Goal: Navigation & Orientation: Find specific page/section

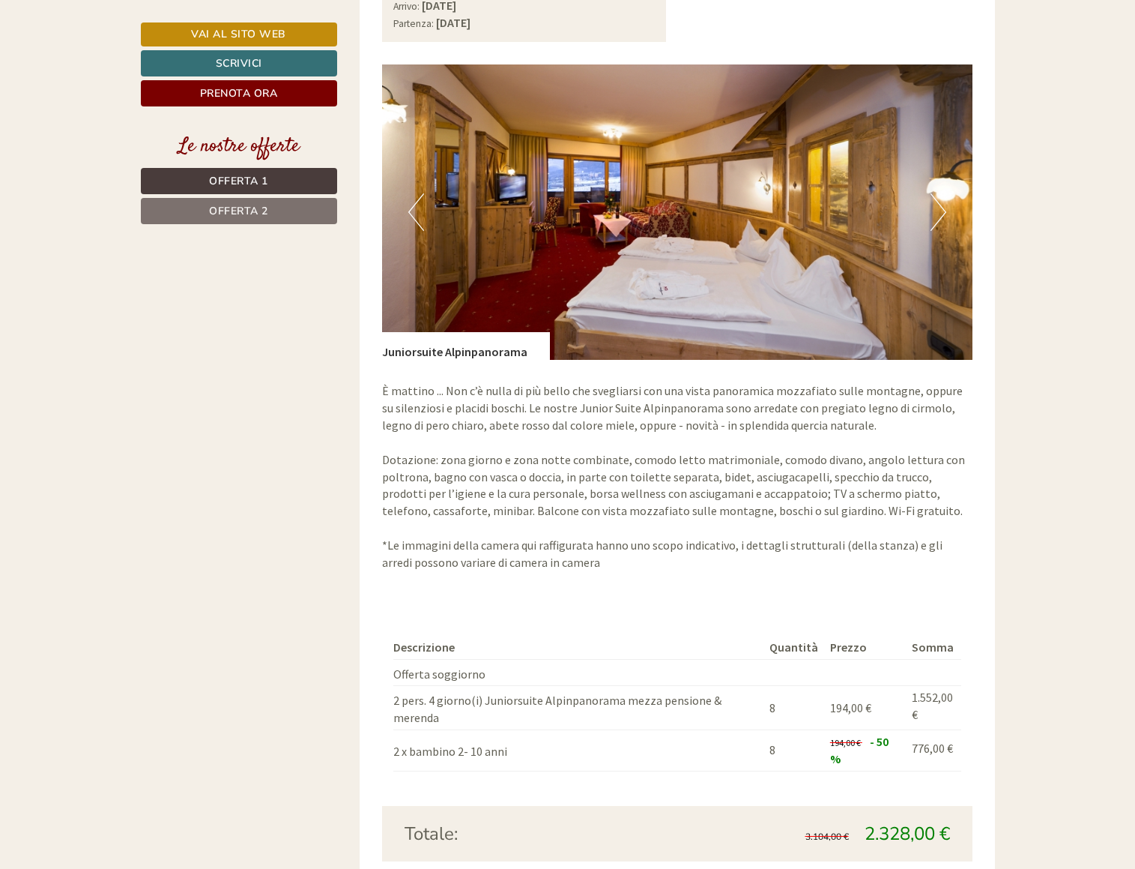
scroll to position [2523, 0]
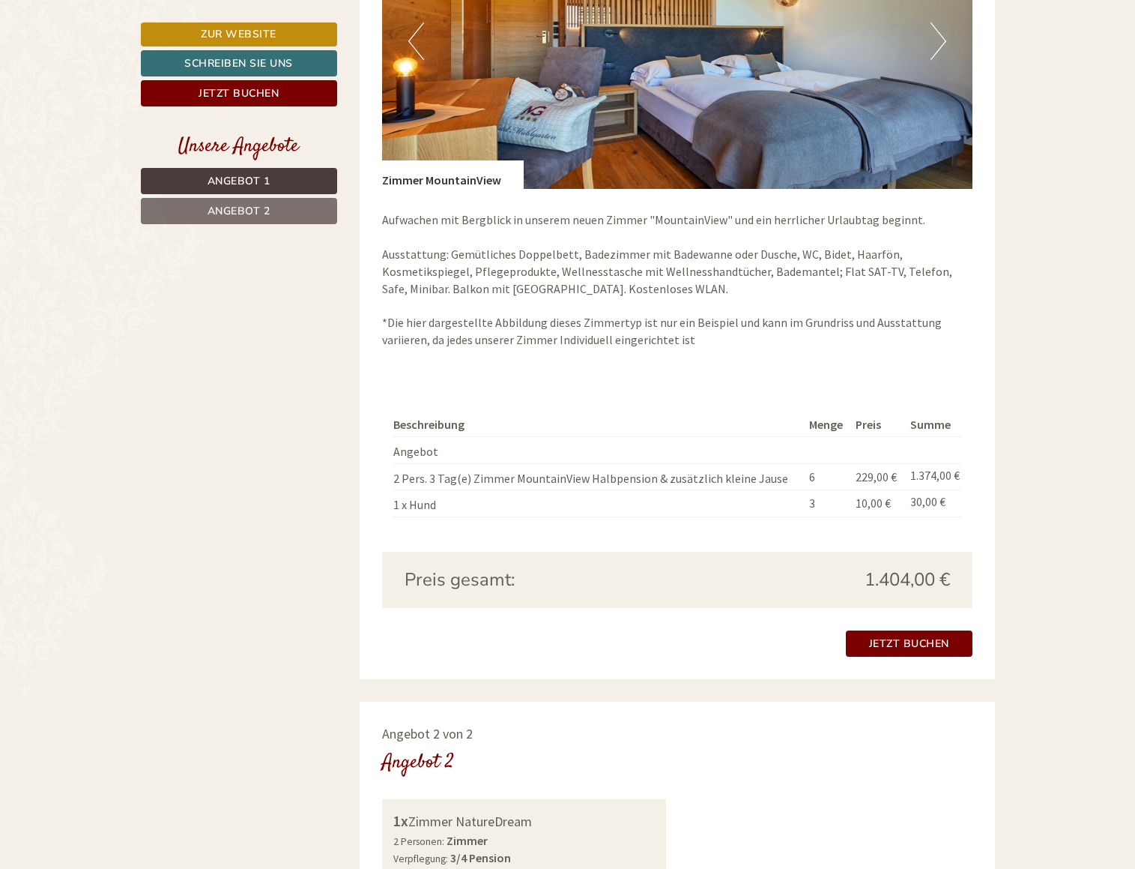
scroll to position [917, 0]
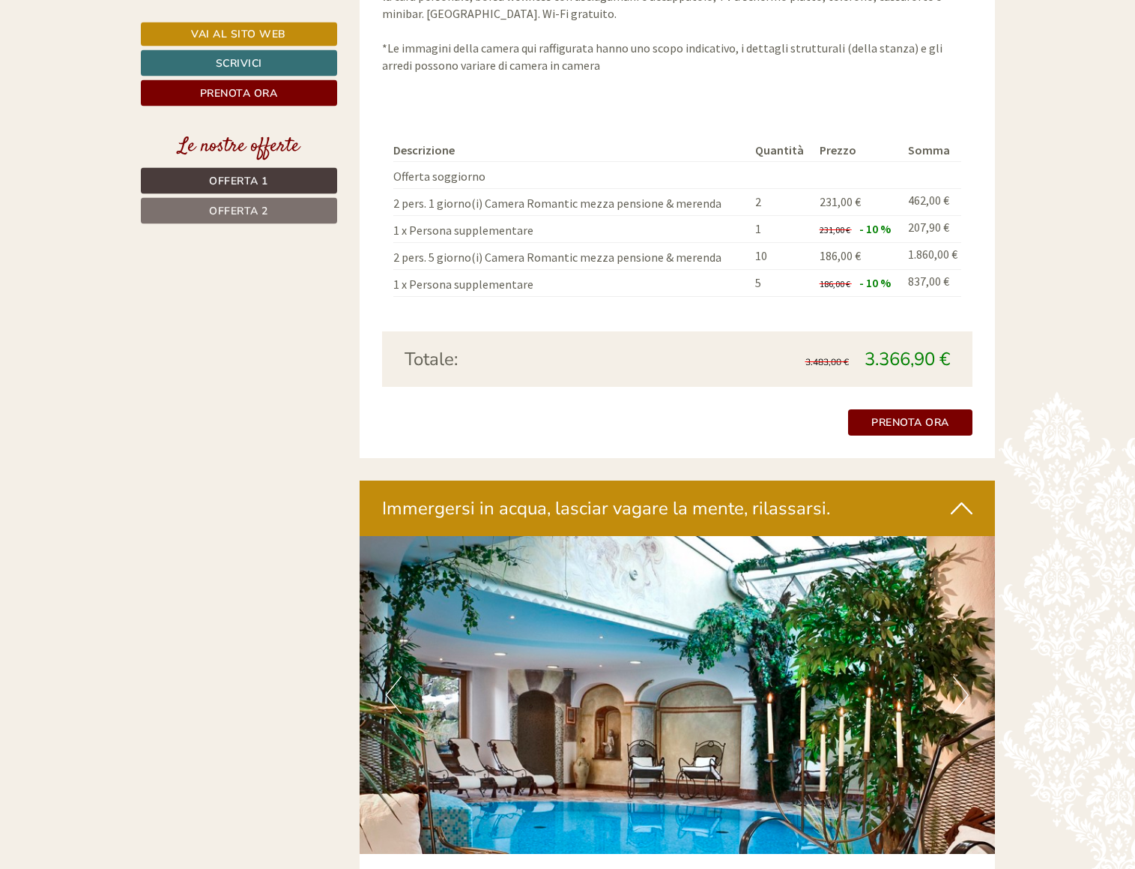
scroll to position [2446, 0]
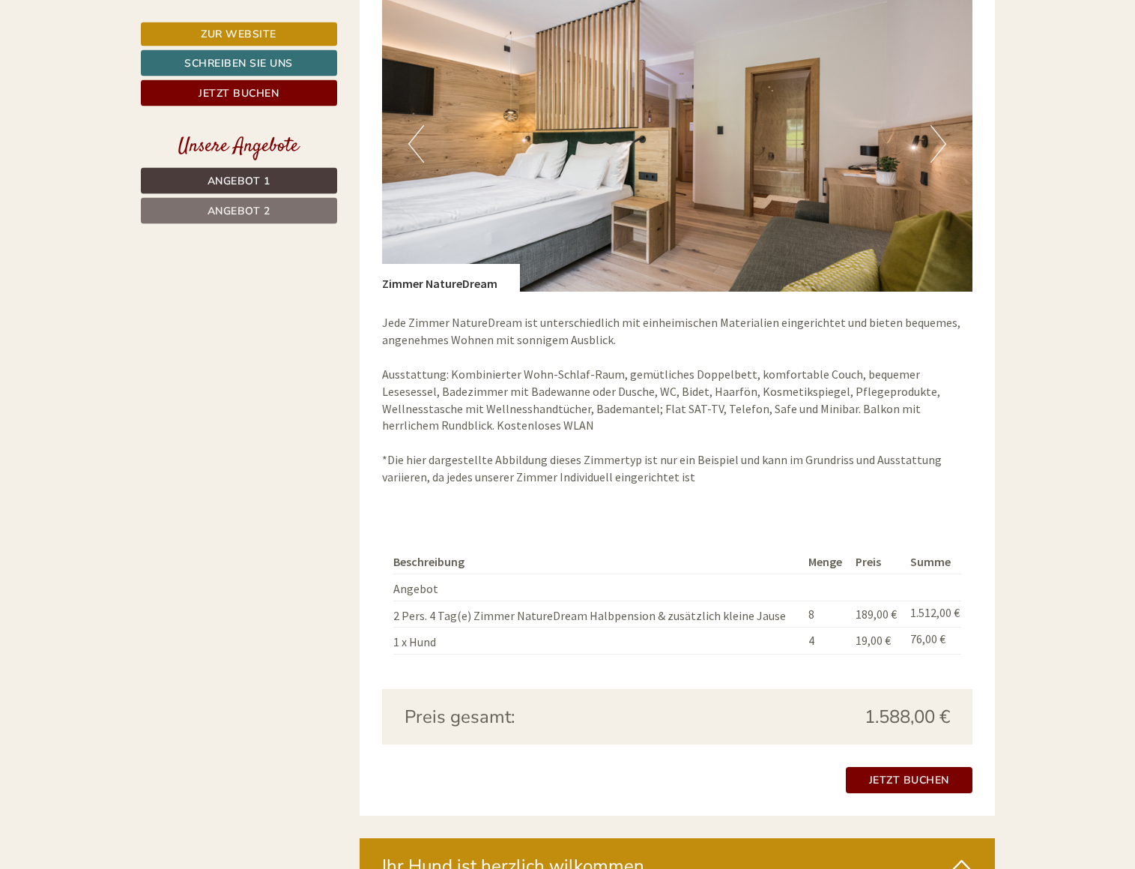
scroll to position [2141, 0]
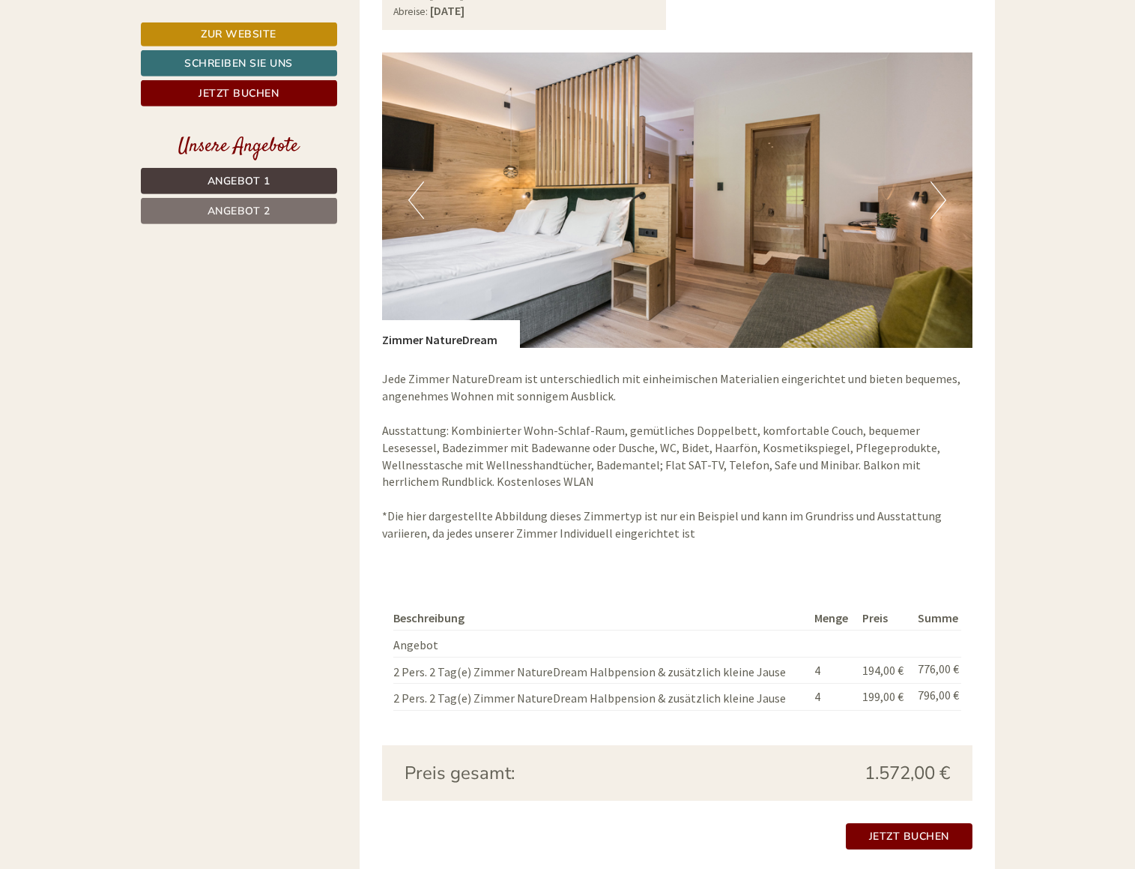
scroll to position [2141, 0]
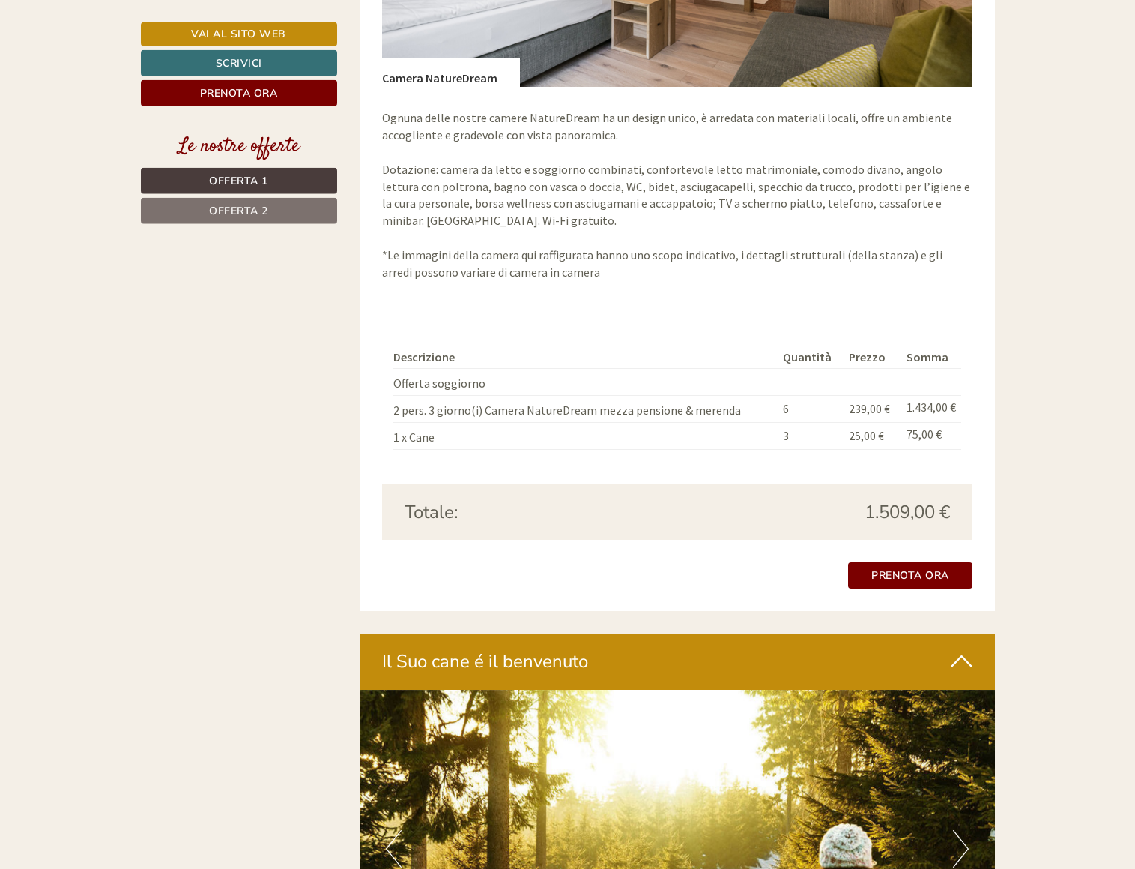
scroll to position [2752, 0]
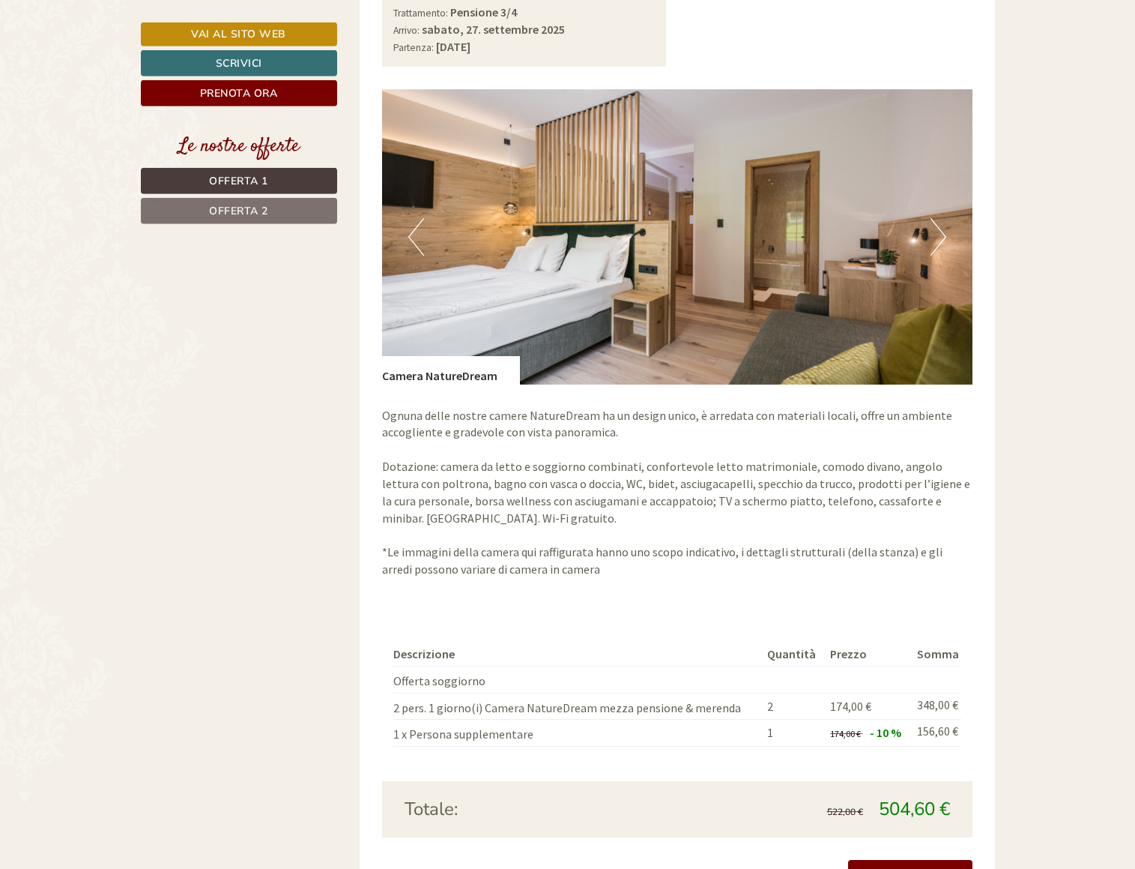
scroll to position [994, 0]
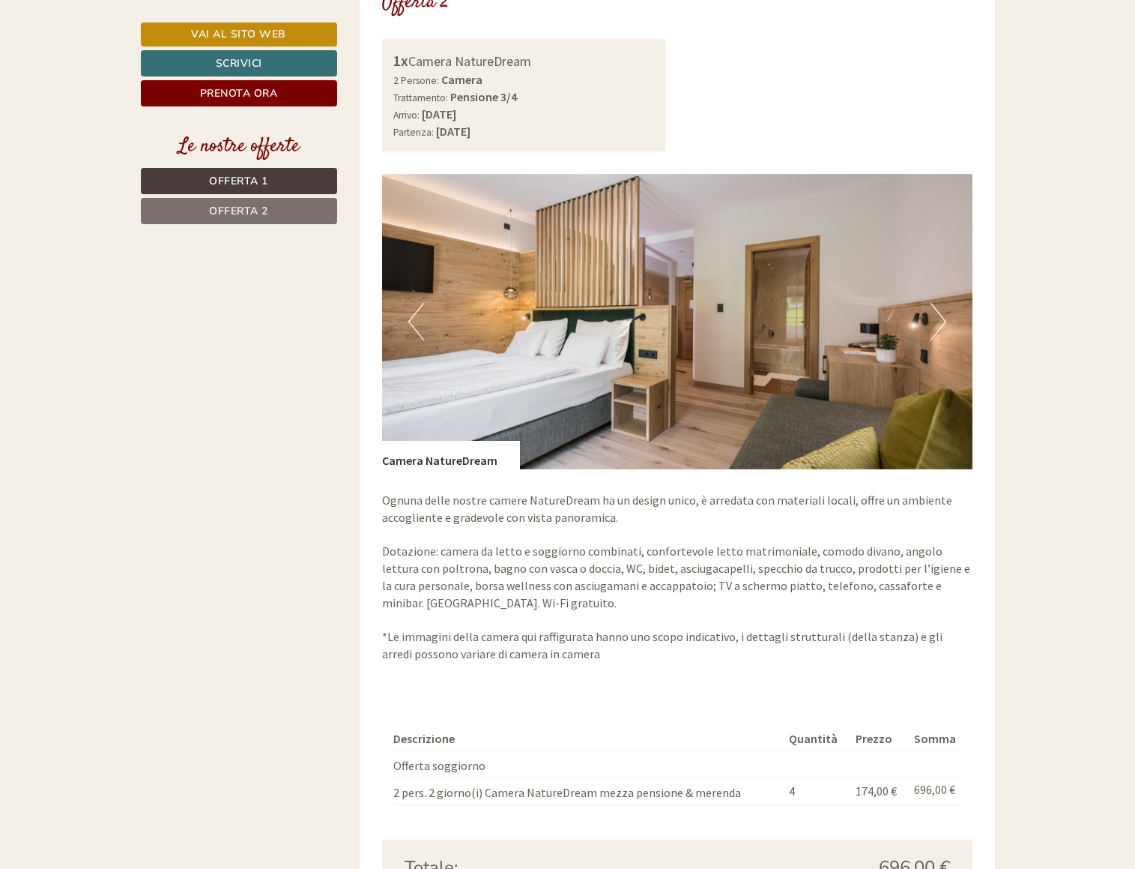
scroll to position [2523, 0]
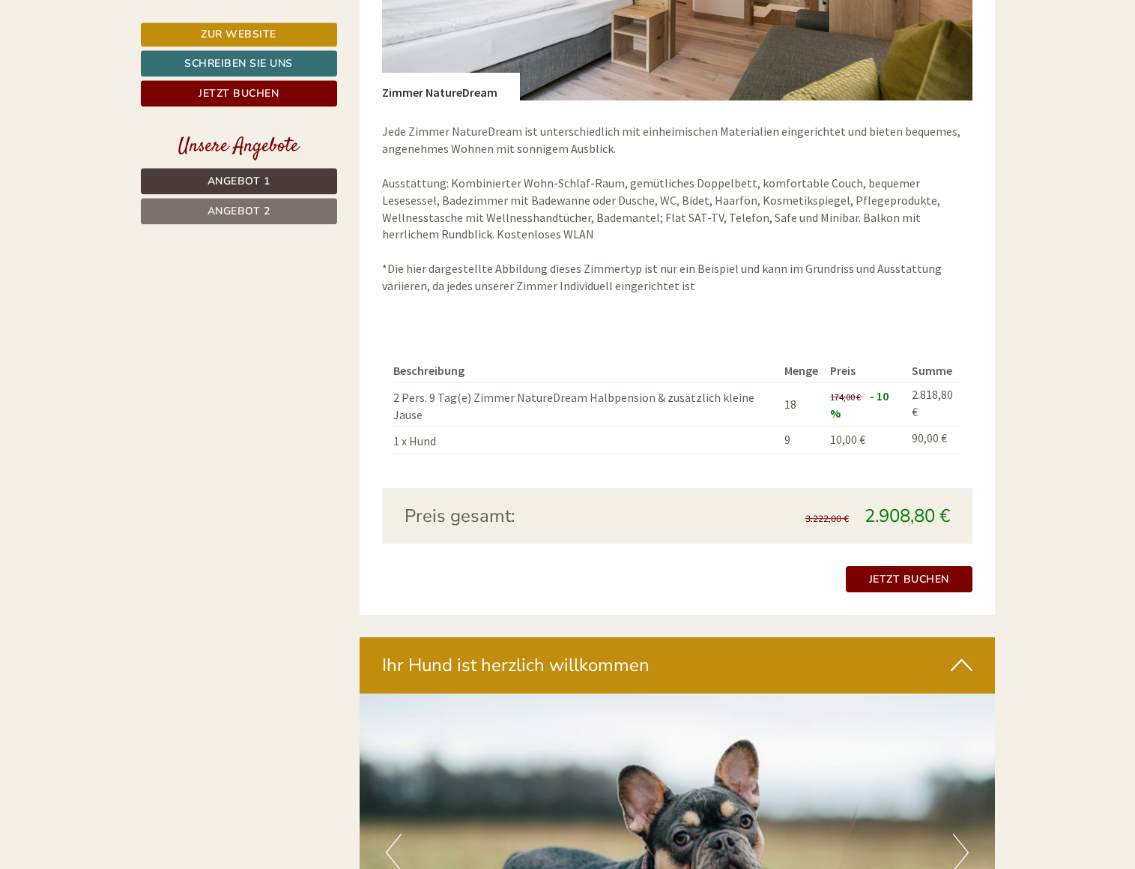
scroll to position [2370, 0]
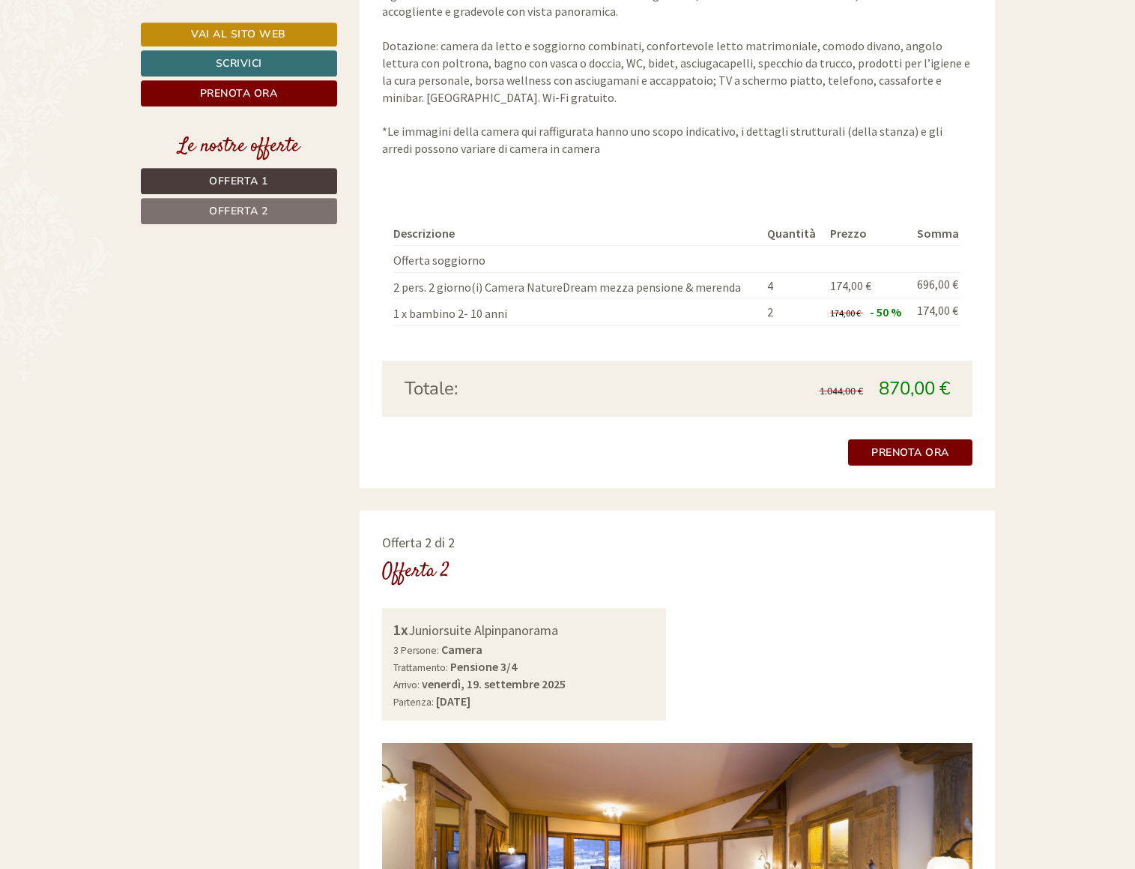
scroll to position [1529, 0]
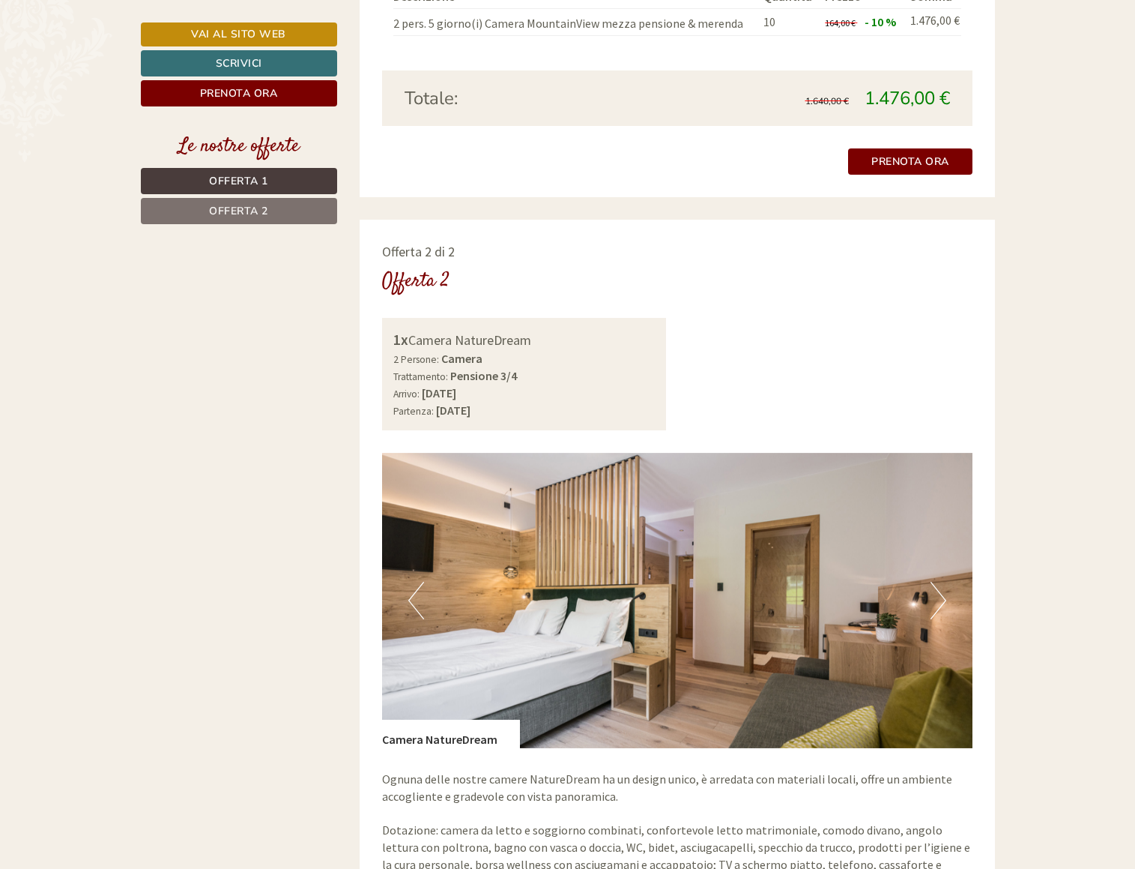
scroll to position [2141, 0]
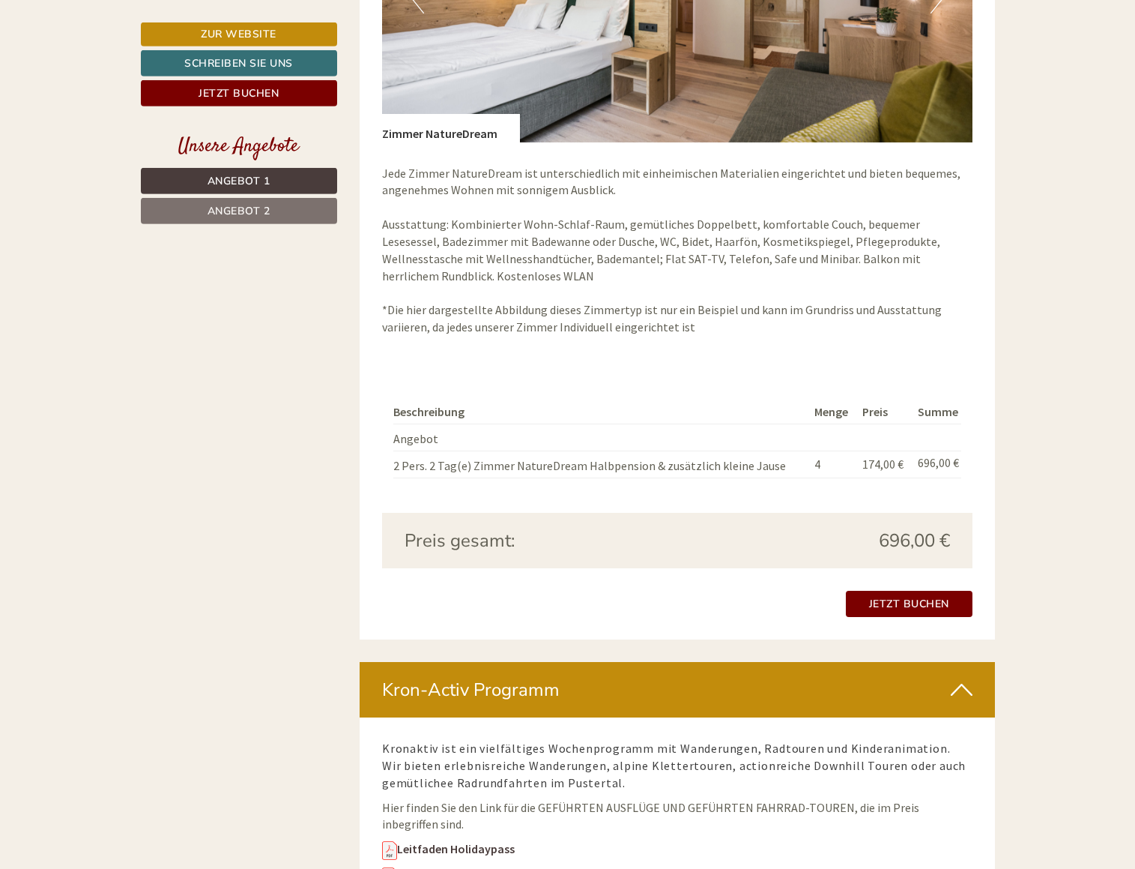
scroll to position [2293, 0]
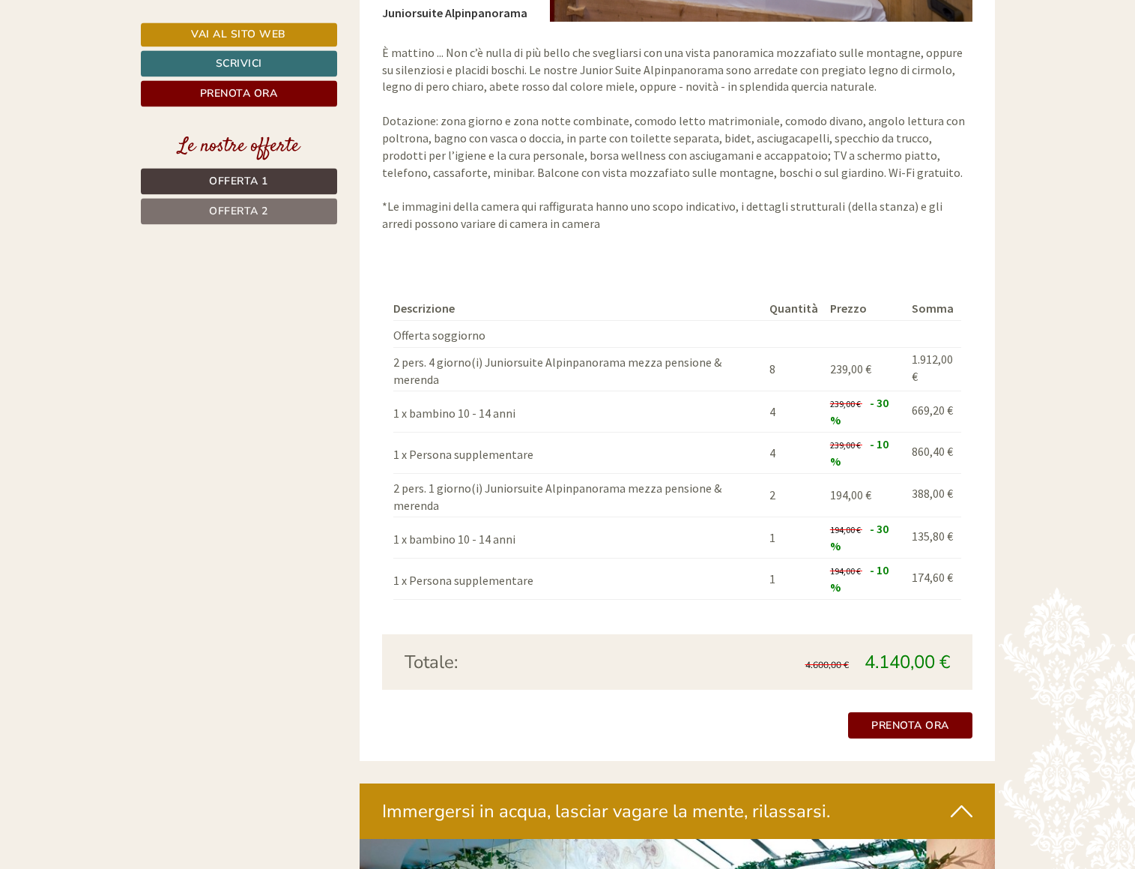
scroll to position [2752, 0]
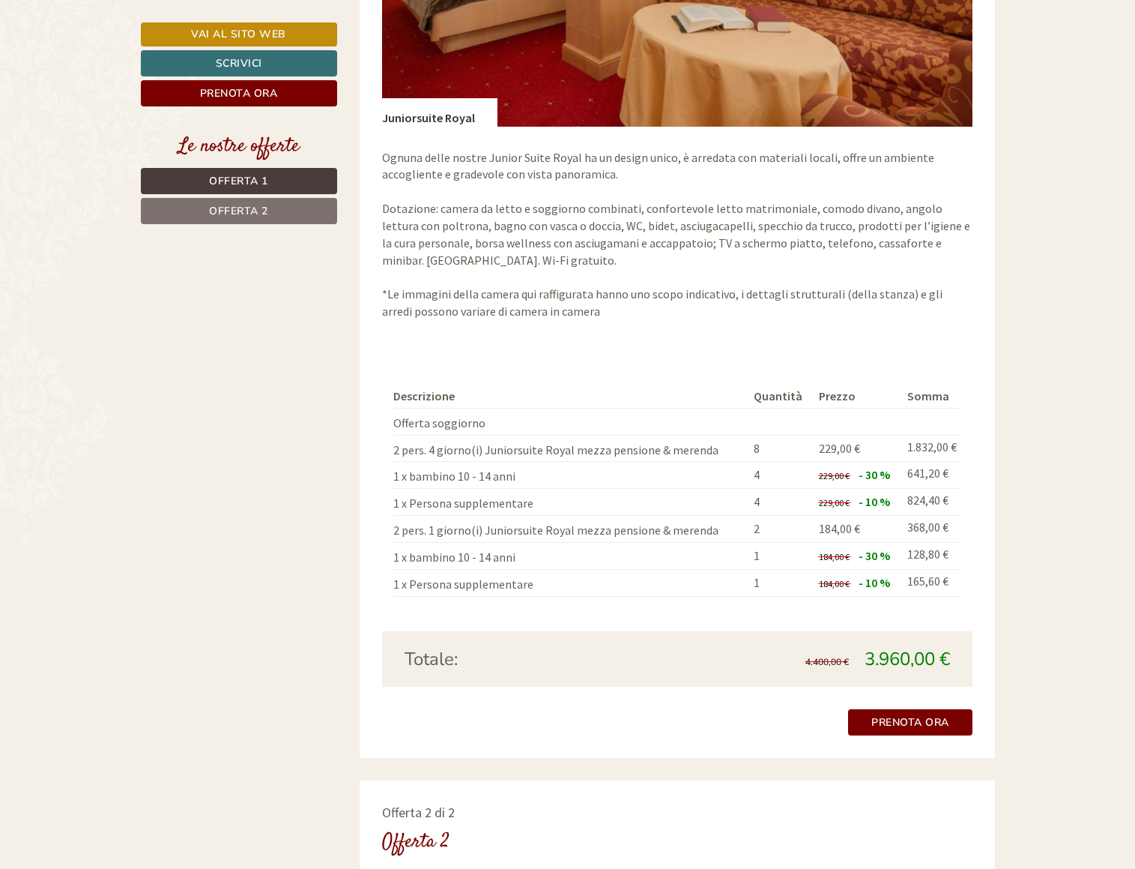
scroll to position [1911, 0]
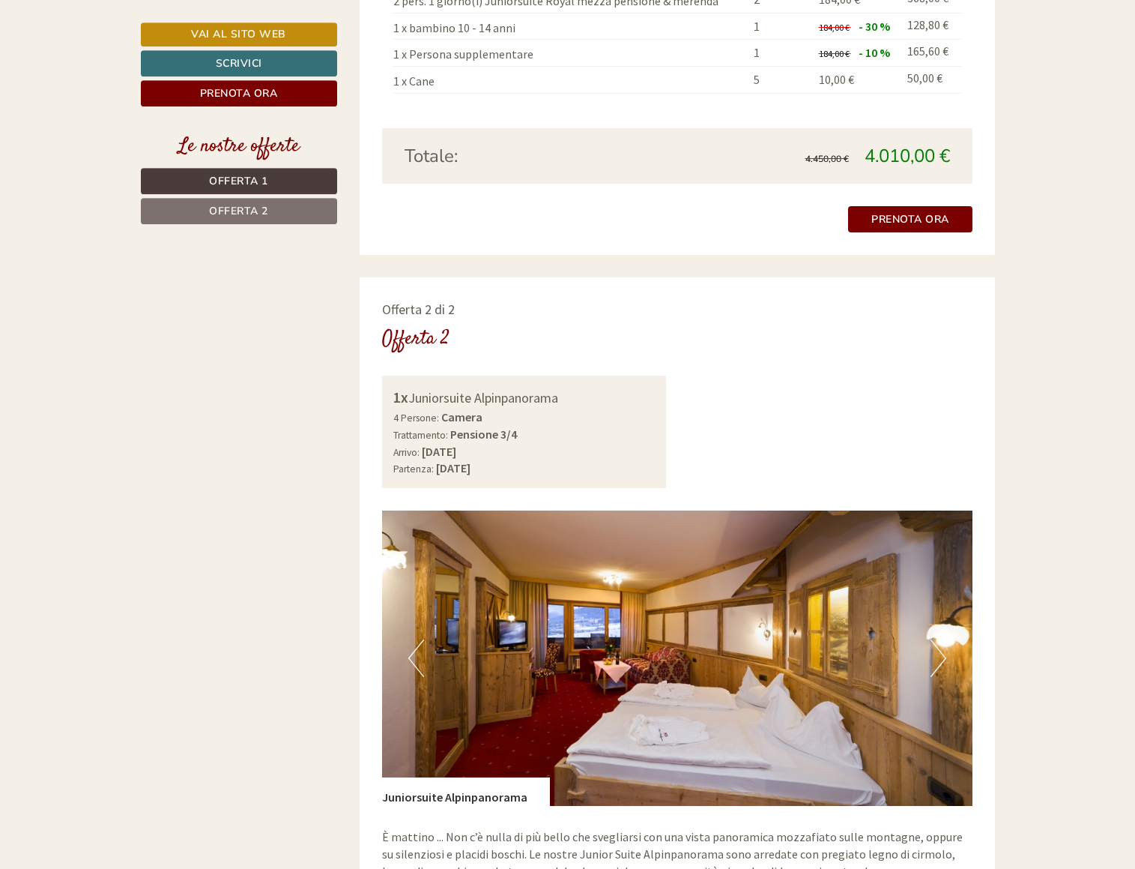
scroll to position [1988, 0]
